Goal: Find specific page/section: Find specific page/section

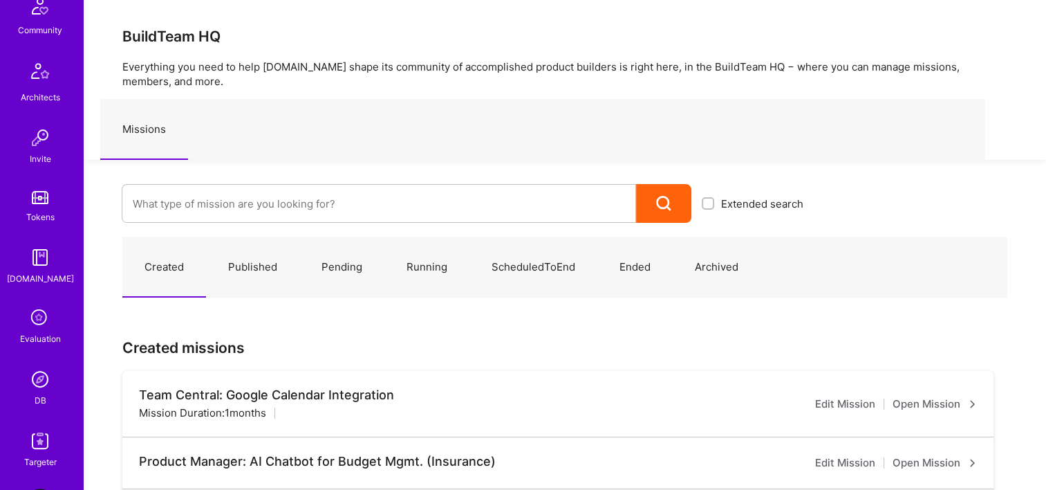
scroll to position [484, 0]
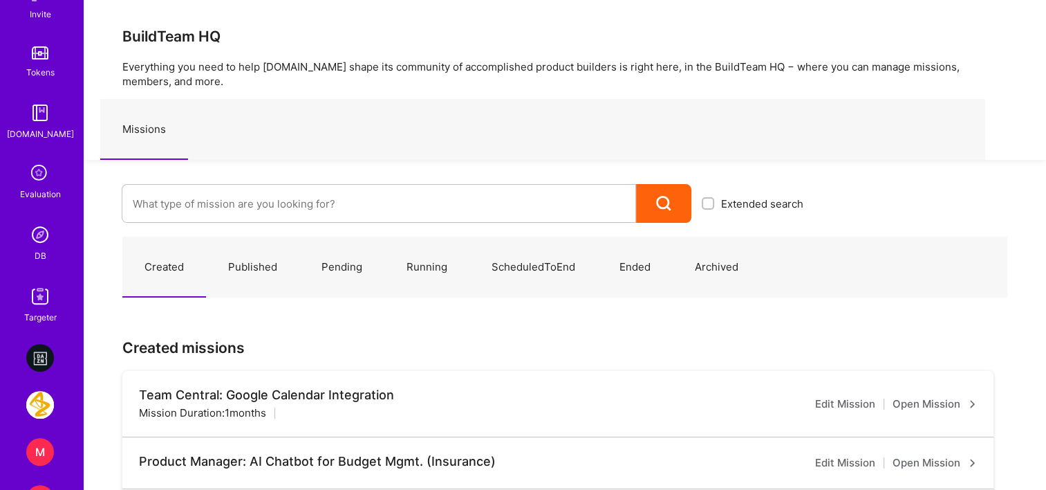
click at [35, 241] on img at bounding box center [40, 235] width 28 height 28
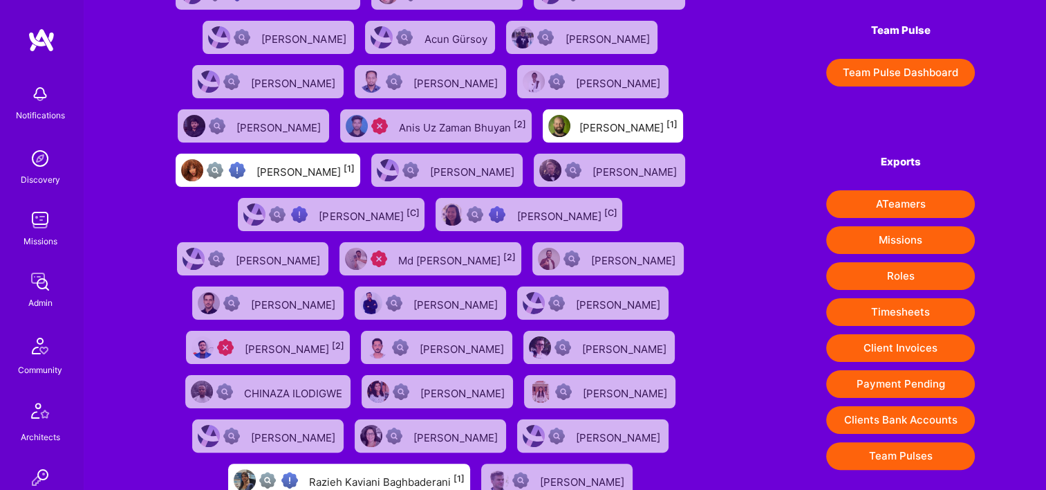
scroll to position [216, 0]
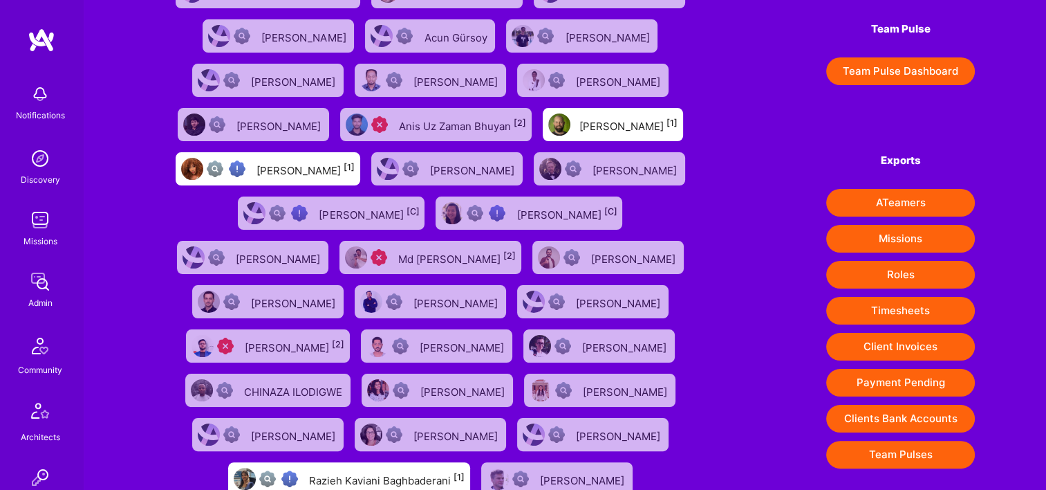
click at [910, 308] on button "Timesheets" at bounding box center [900, 311] width 149 height 28
click at [172, 106] on div "[PERSON_NAME] [1] [PERSON_NAME] [1] [PERSON_NAME] [PERSON_NAME] [PERSON_NAME] […" at bounding box center [430, 345] width 551 height 841
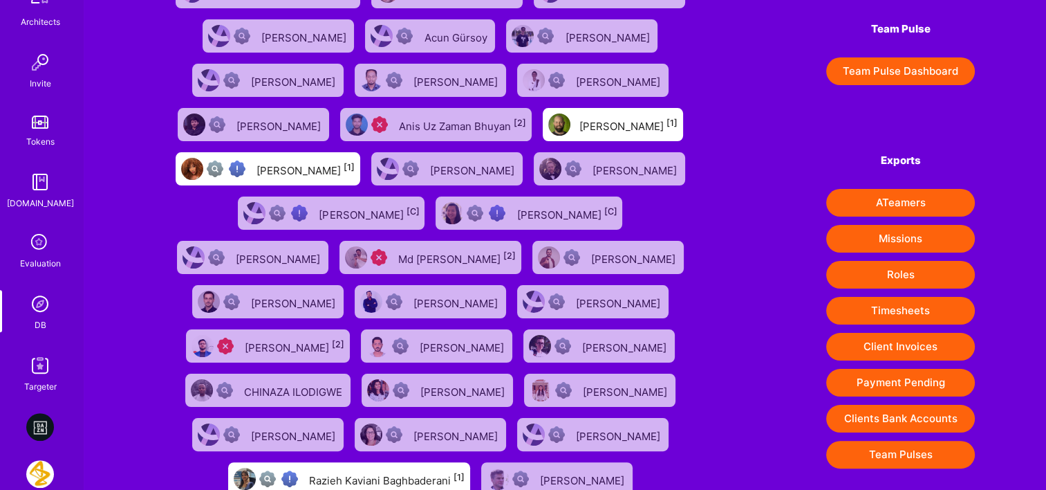
click at [43, 307] on img at bounding box center [40, 304] width 28 height 28
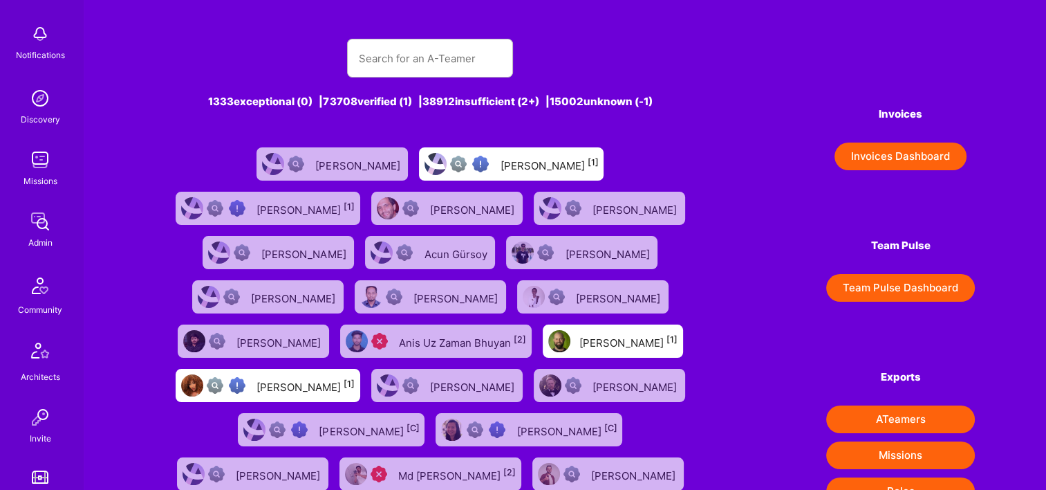
scroll to position [207, 0]
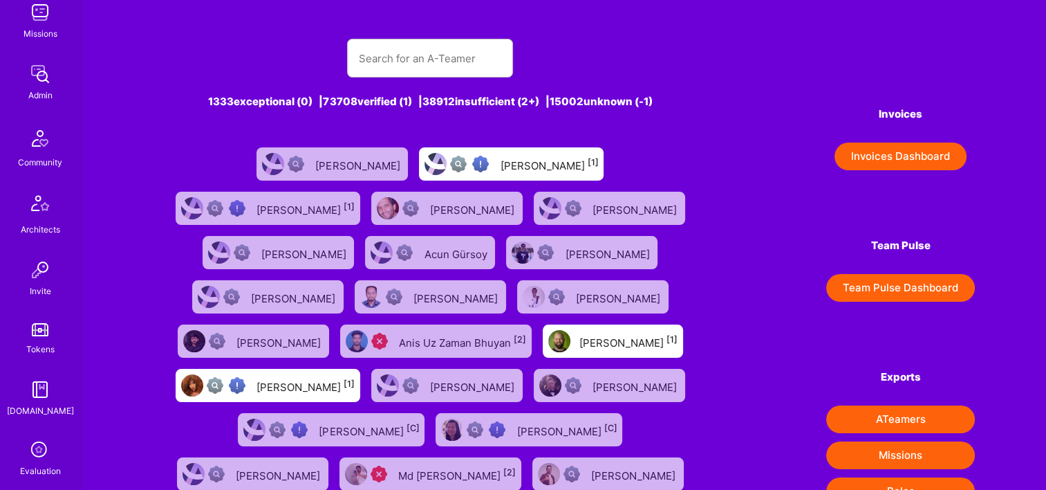
click at [851, 162] on button "Invoices Dashboard" at bounding box center [901, 156] width 132 height 28
